Goal: Check status: Check status

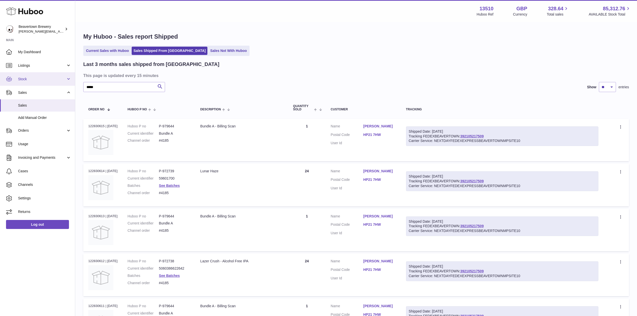
click at [36, 77] on span "Stock" at bounding box center [42, 79] width 48 height 5
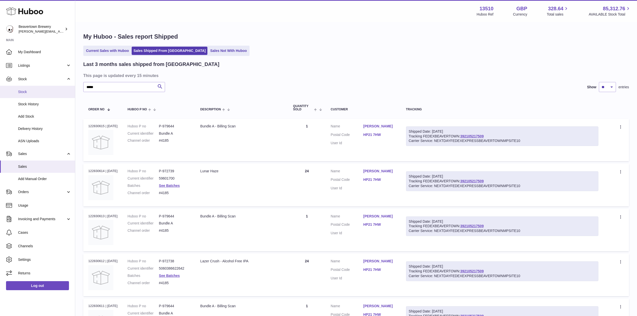
click at [34, 91] on span "Stock" at bounding box center [44, 91] width 53 height 5
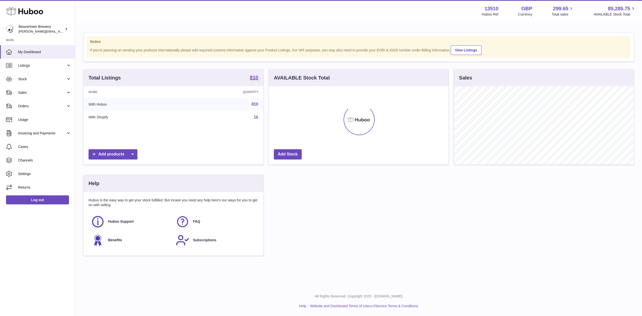
scroll to position [78, 179]
click at [38, 83] on link "Stock" at bounding box center [37, 79] width 75 height 14
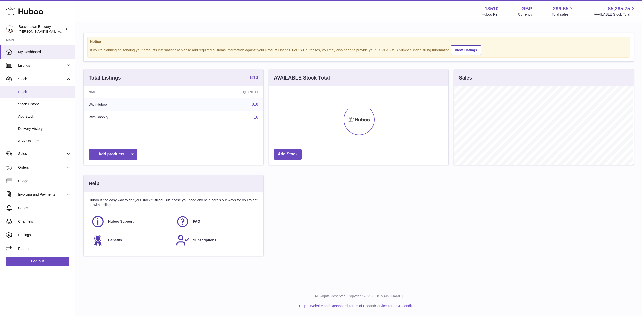
click at [39, 90] on span "Stock" at bounding box center [44, 91] width 53 height 5
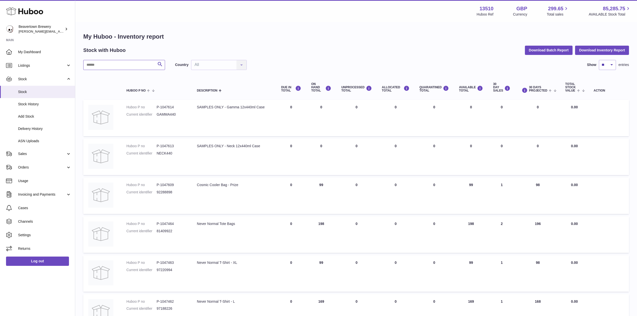
click at [113, 68] on input "text" at bounding box center [124, 65] width 82 height 10
paste input "*******"
type input "*******"
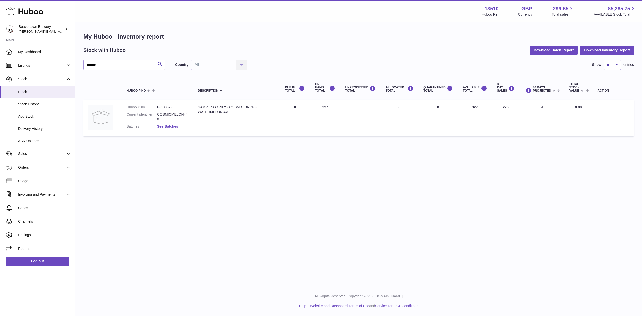
drag, startPoint x: 442, startPoint y: 109, endPoint x: 435, endPoint y: 109, distance: 7.0
click at [435, 109] on td "QUARANTINED Total 0" at bounding box center [438, 118] width 40 height 37
click at [435, 122] on td "QUARANTINED Total 0" at bounding box center [438, 118] width 40 height 37
click at [180, 124] on dd "See Batches" at bounding box center [172, 126] width 31 height 5
click at [177, 124] on link "See Batches" at bounding box center [167, 126] width 21 height 4
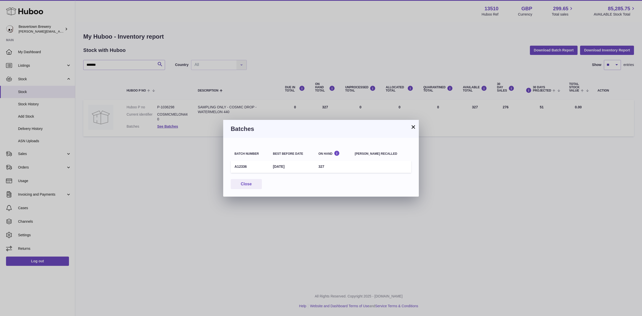
click at [411, 129] on button "×" at bounding box center [413, 127] width 6 height 6
